Goal: Task Accomplishment & Management: Manage account settings

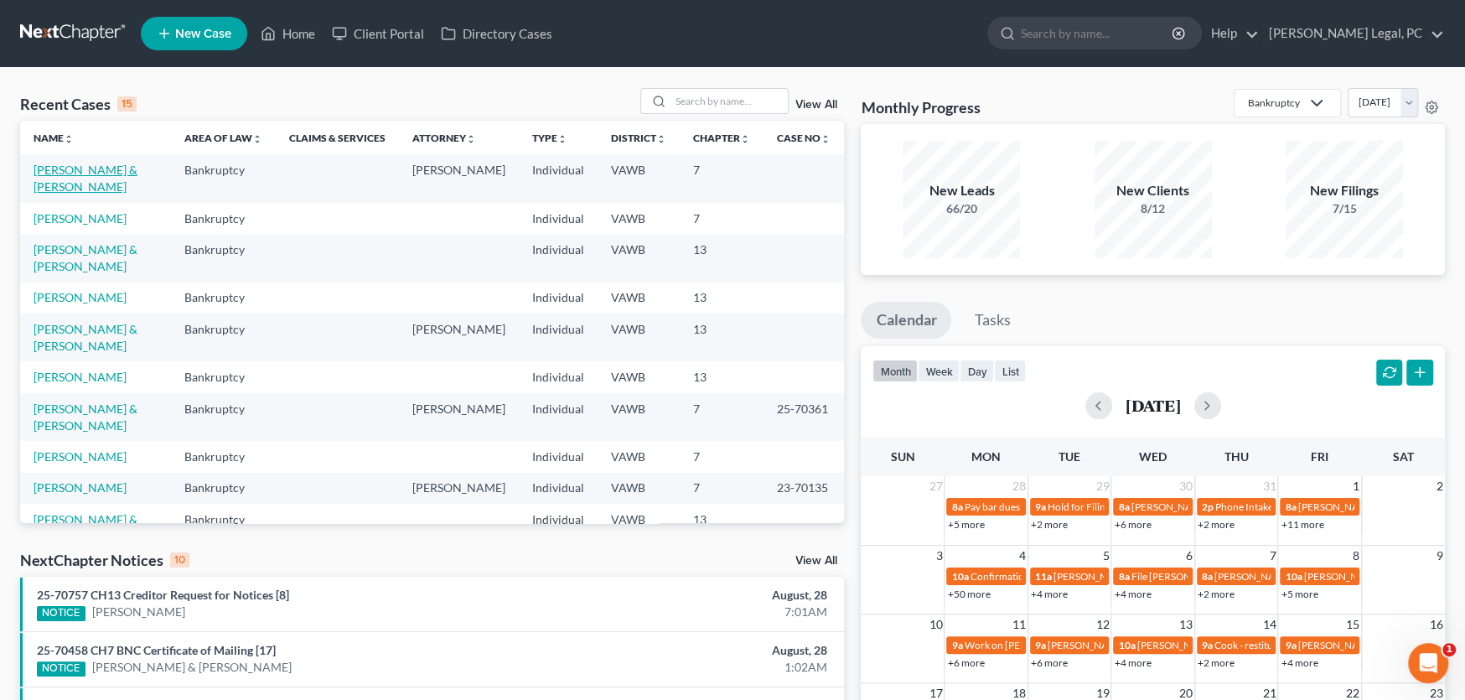
click at [106, 170] on link "[PERSON_NAME] & [PERSON_NAME]" at bounding box center [86, 178] width 104 height 31
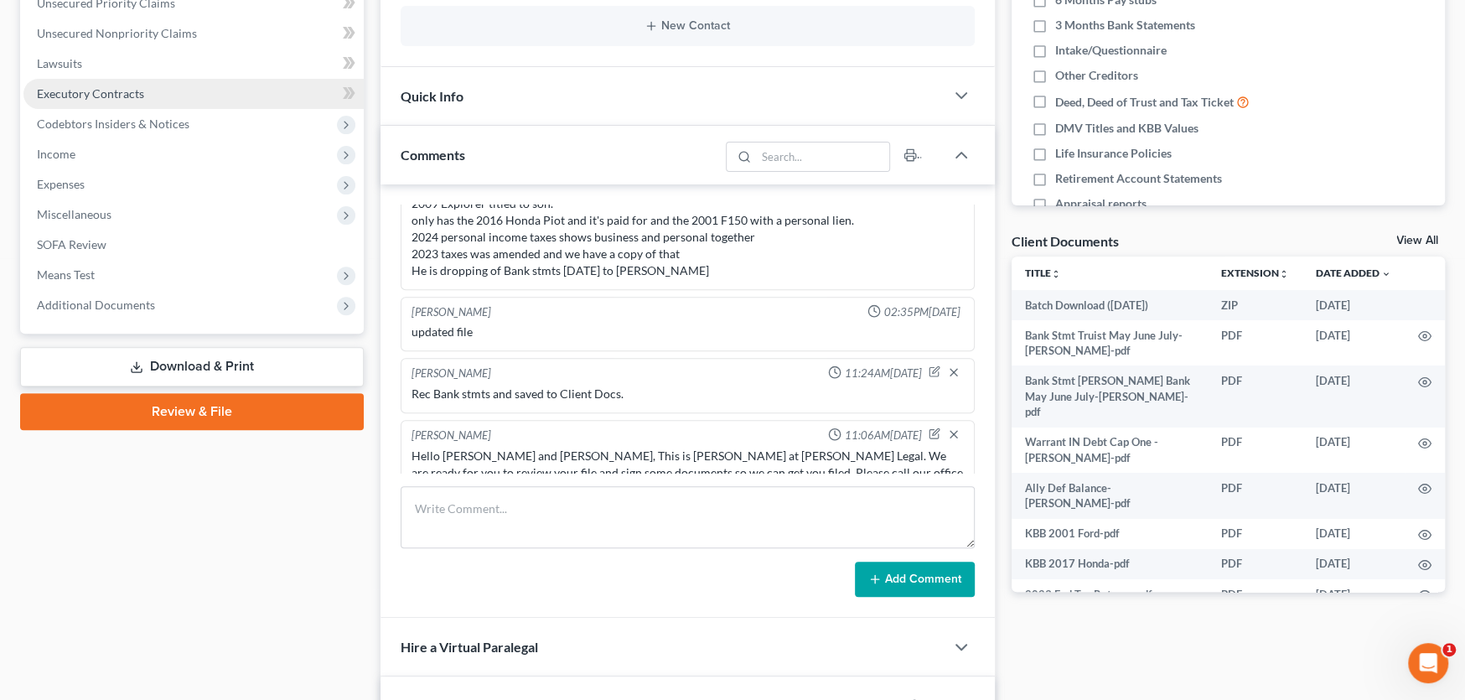
scroll to position [503, 0]
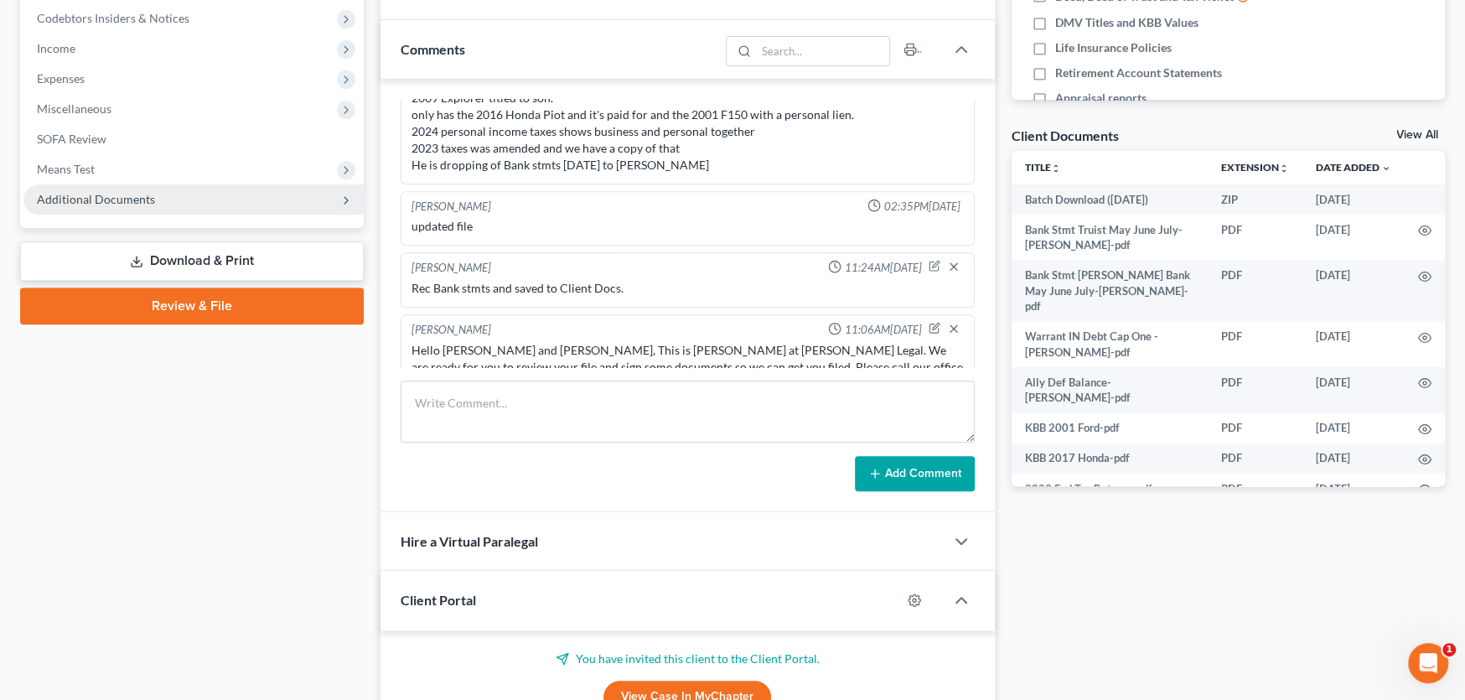
click at [137, 200] on span "Additional Documents" at bounding box center [96, 199] width 118 height 14
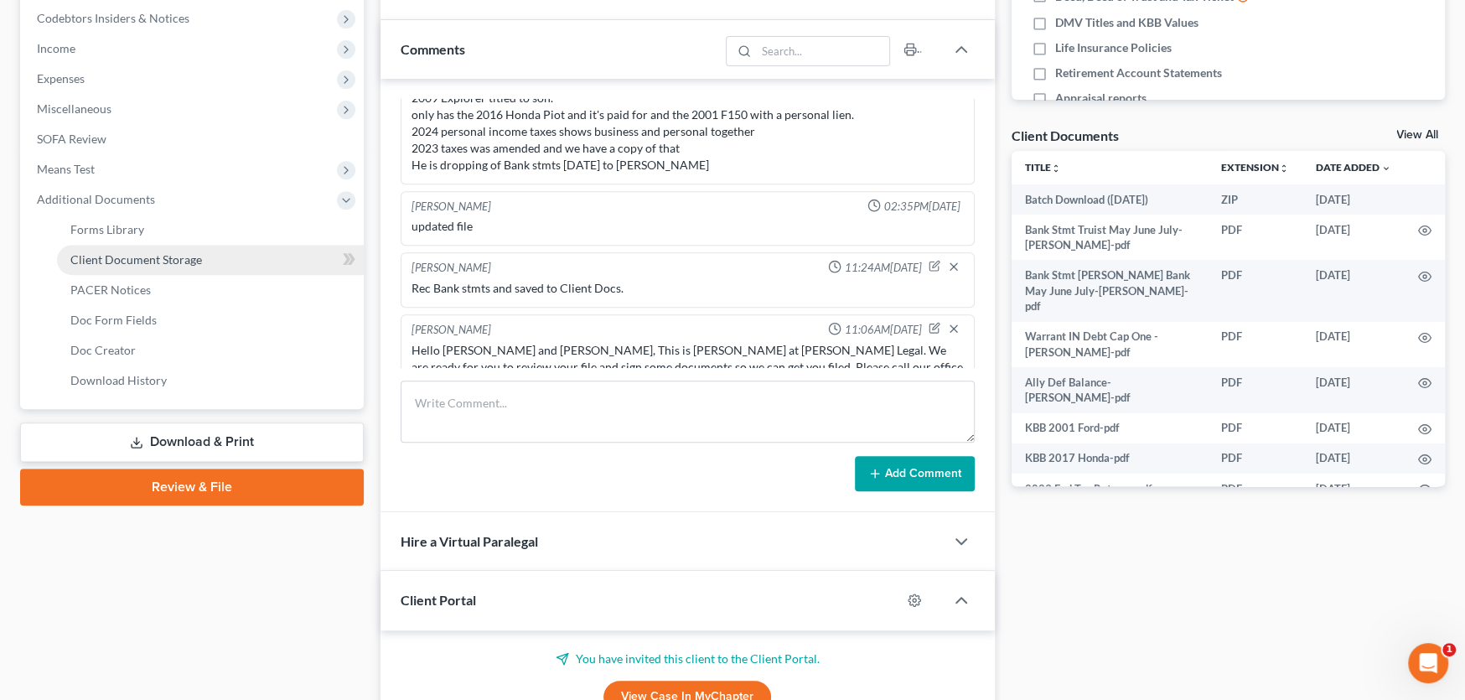
click at [168, 266] on link "Client Document Storage" at bounding box center [210, 260] width 307 height 30
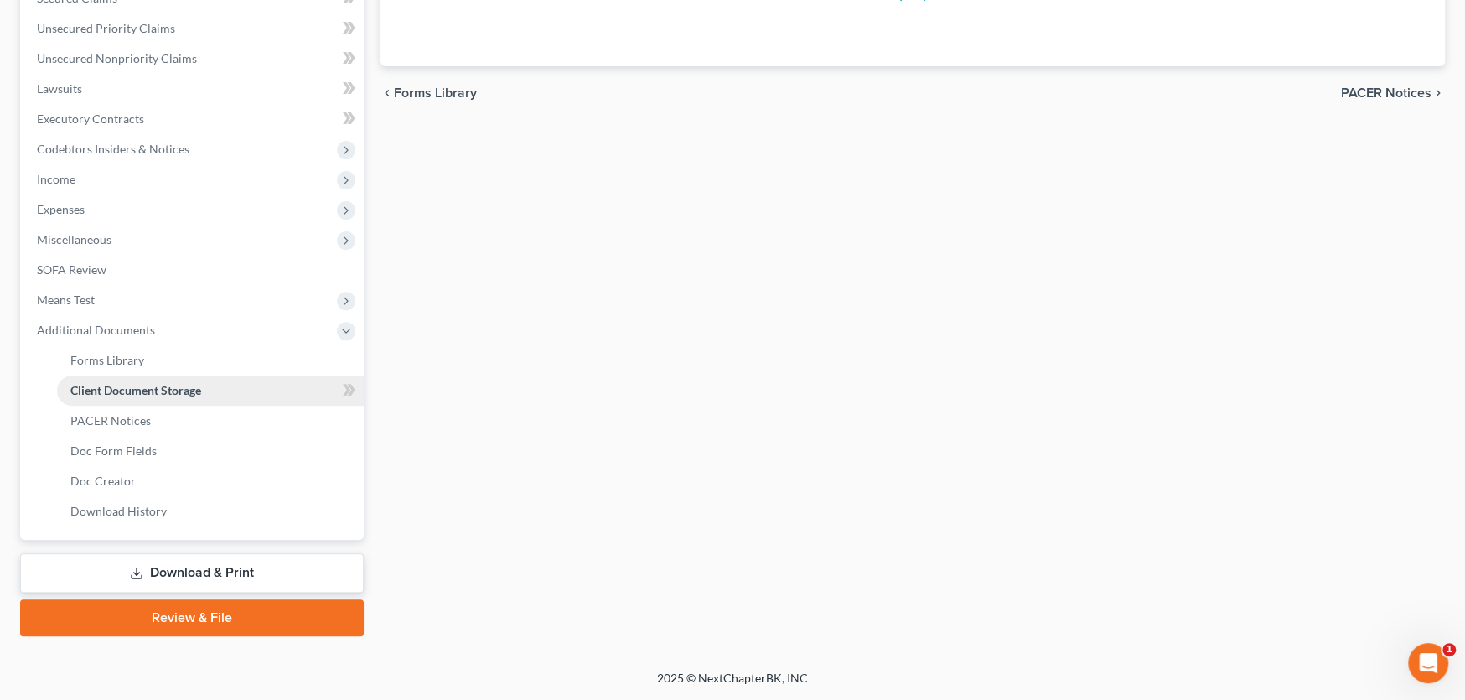
scroll to position [140, 0]
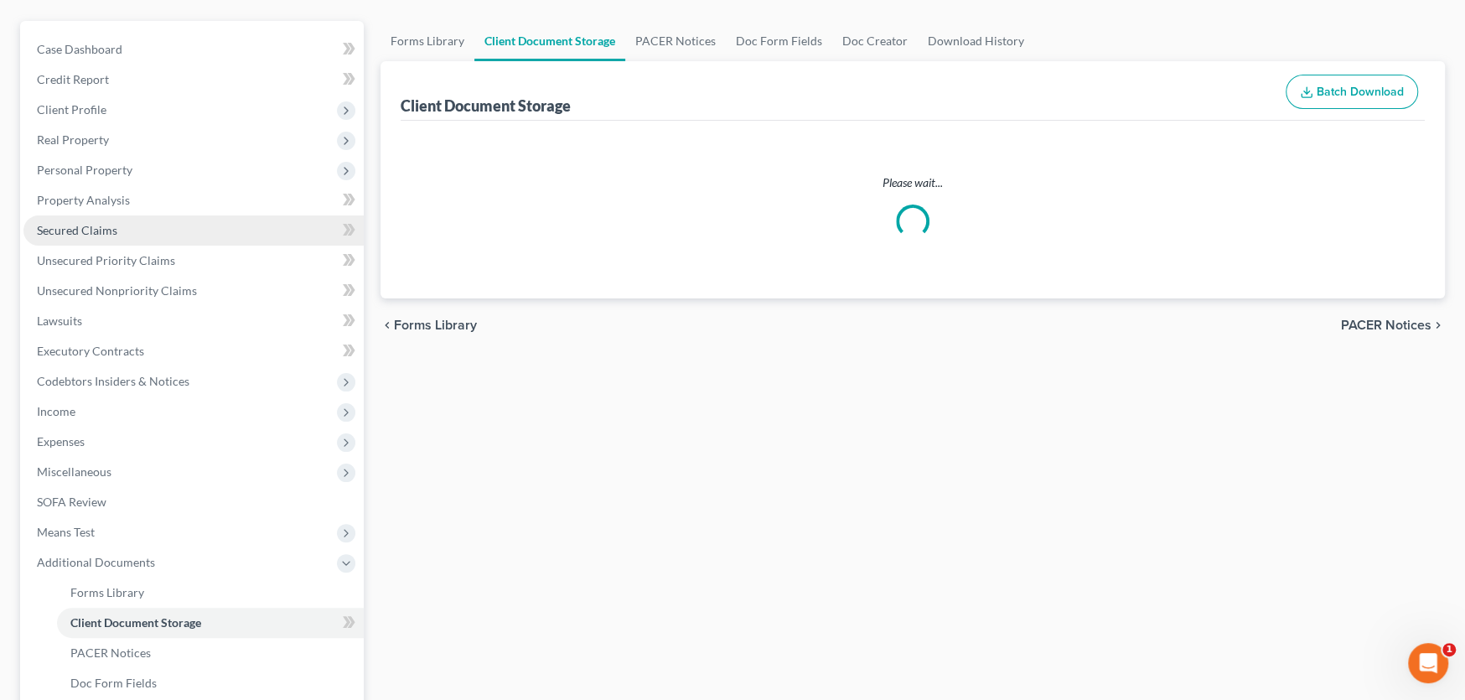
select select "0"
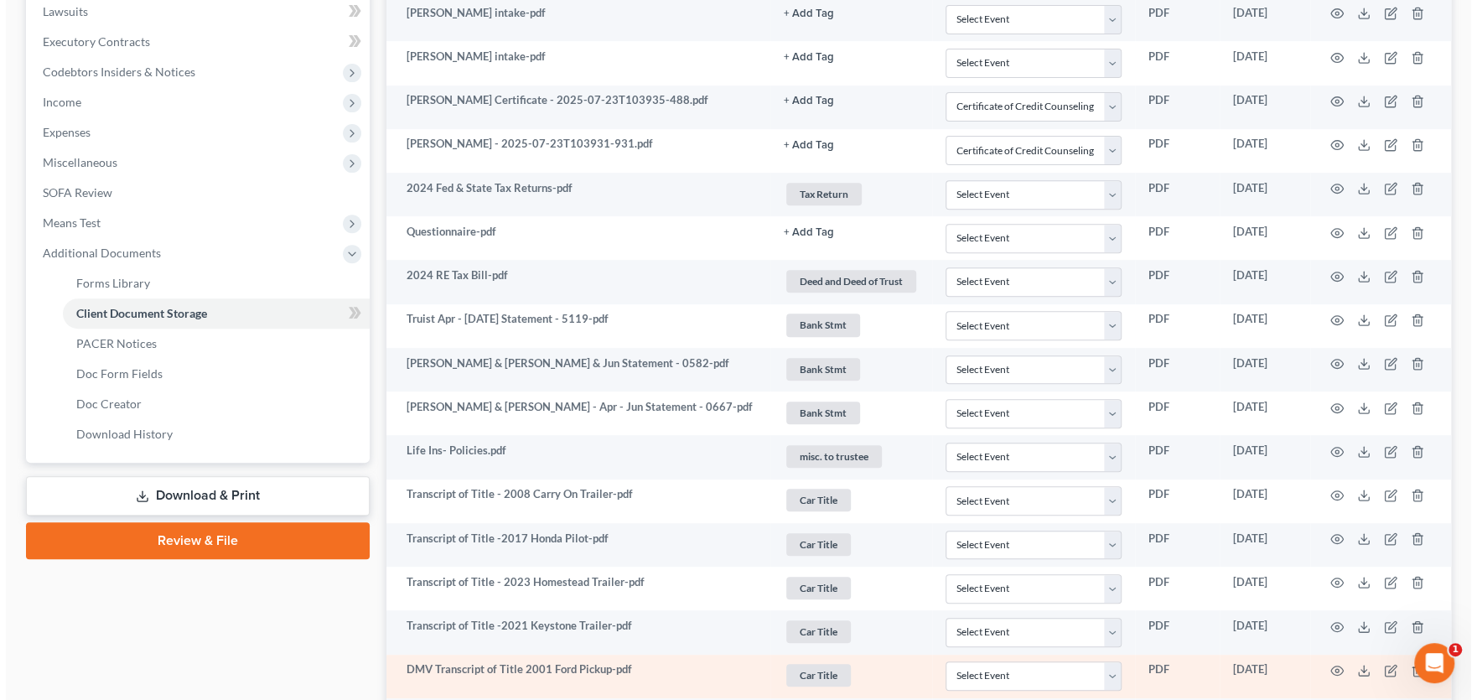
scroll to position [449, 0]
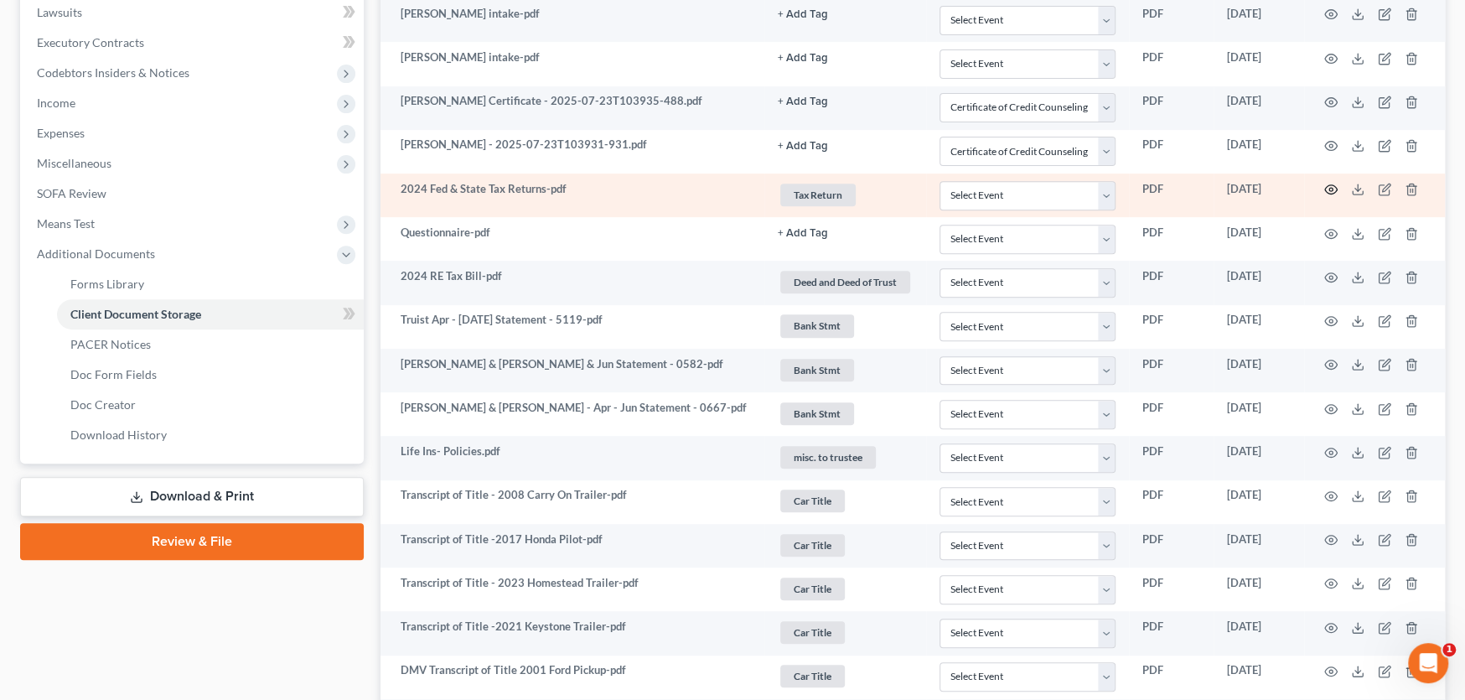
click at [1329, 188] on icon "button" at bounding box center [1331, 189] width 13 height 13
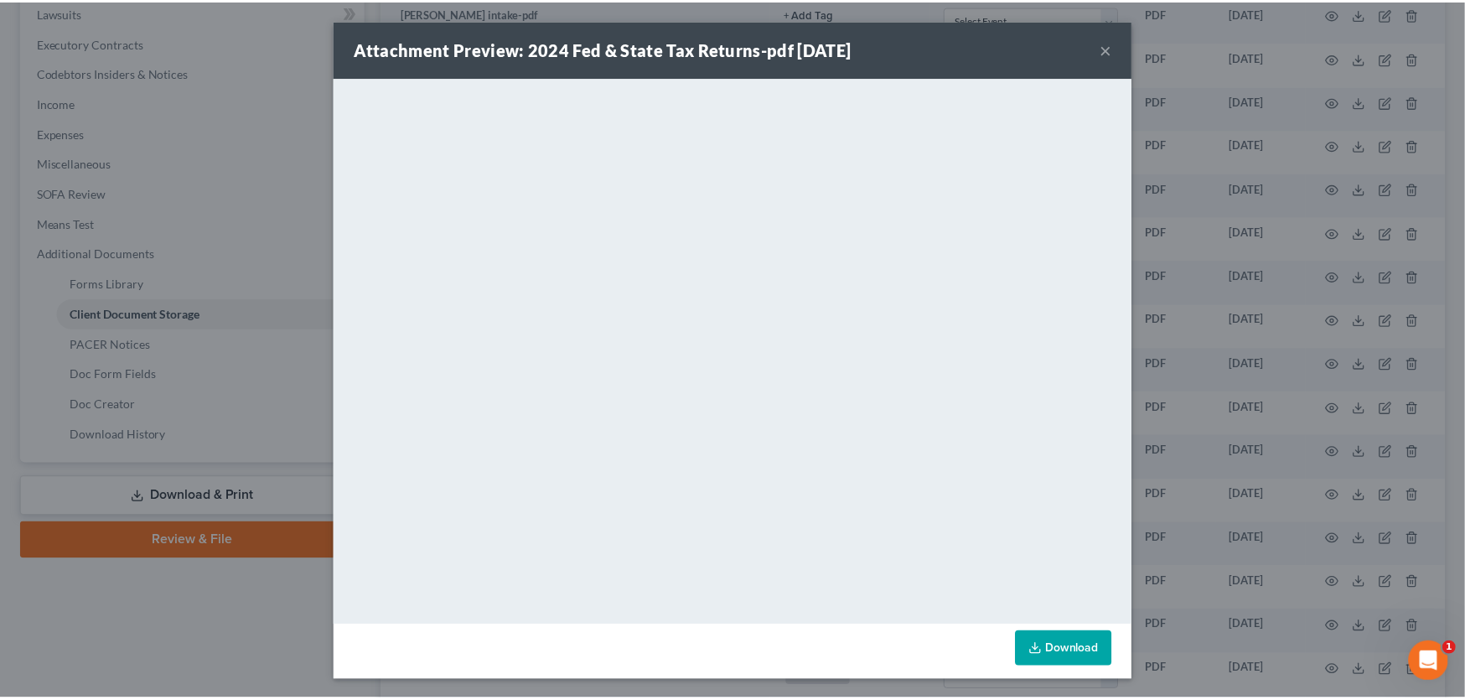
scroll to position [1, 0]
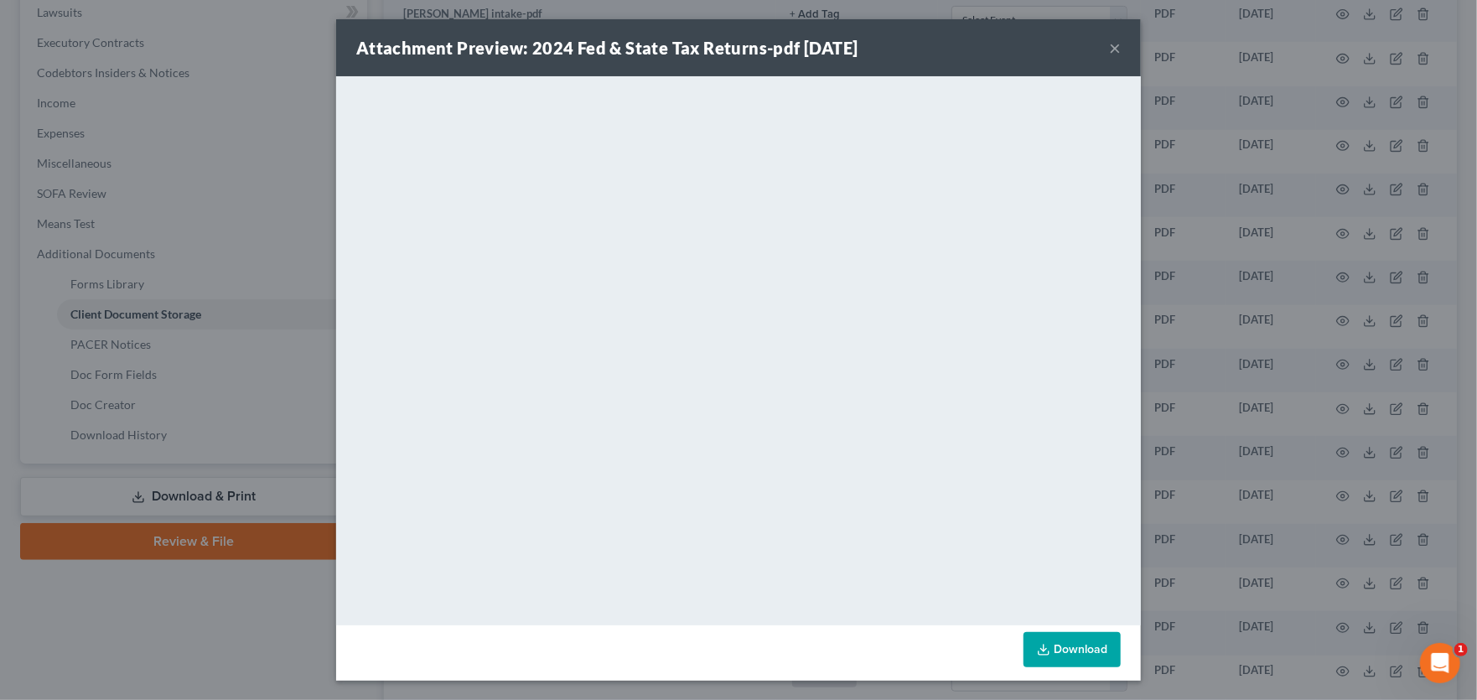
click at [1110, 47] on button "×" at bounding box center [1115, 48] width 12 height 20
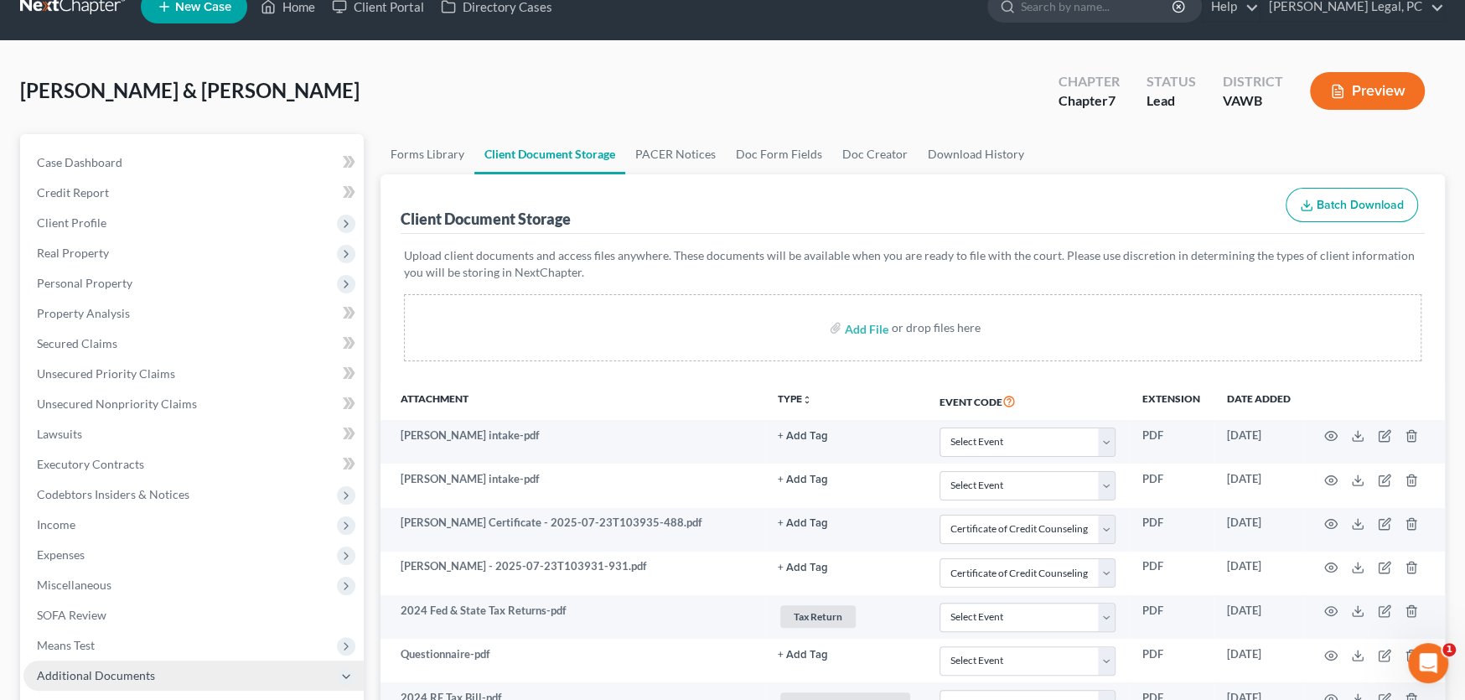
scroll to position [0, 0]
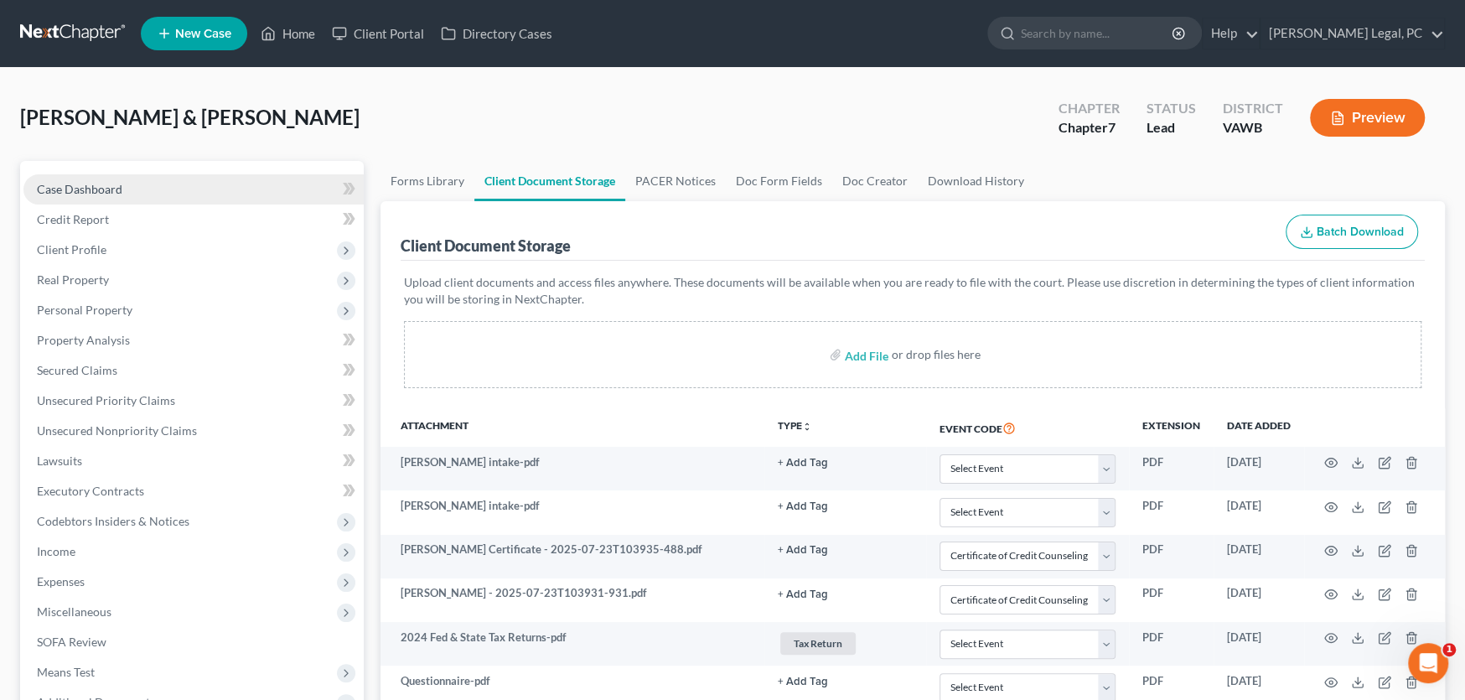
click at [91, 190] on span "Case Dashboard" at bounding box center [80, 189] width 86 height 14
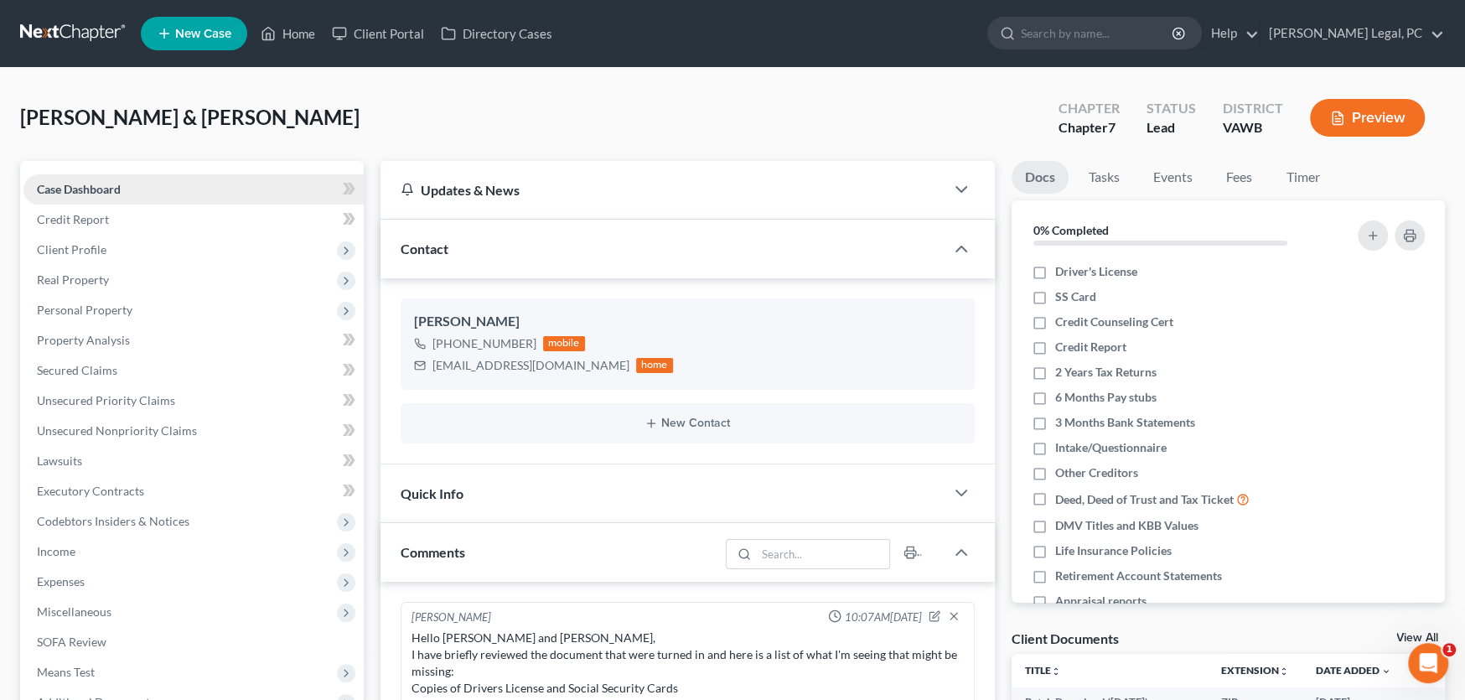
scroll to position [847, 0]
